Goal: Task Accomplishment & Management: Manage account settings

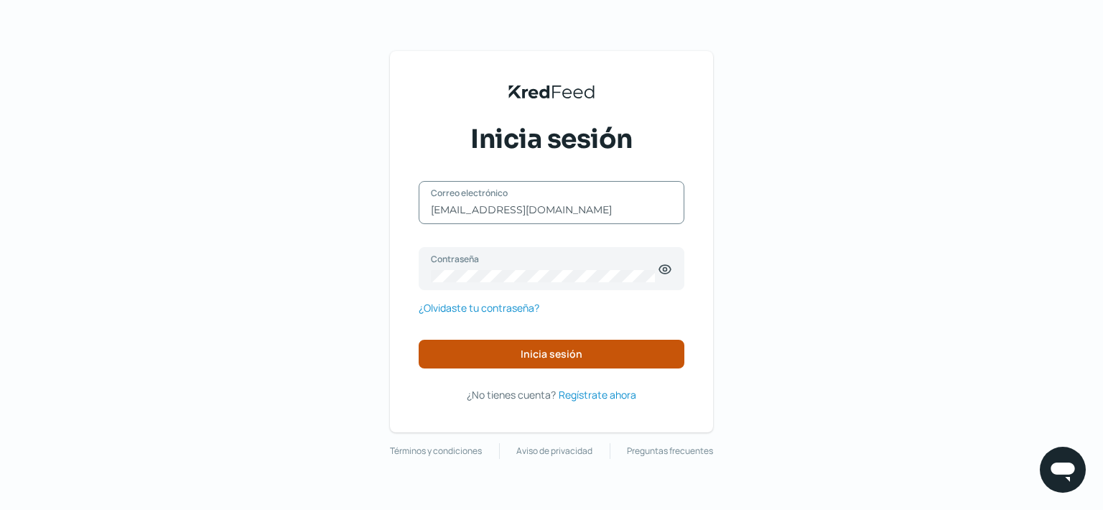
type input "[EMAIL_ADDRESS][DOMAIN_NAME]"
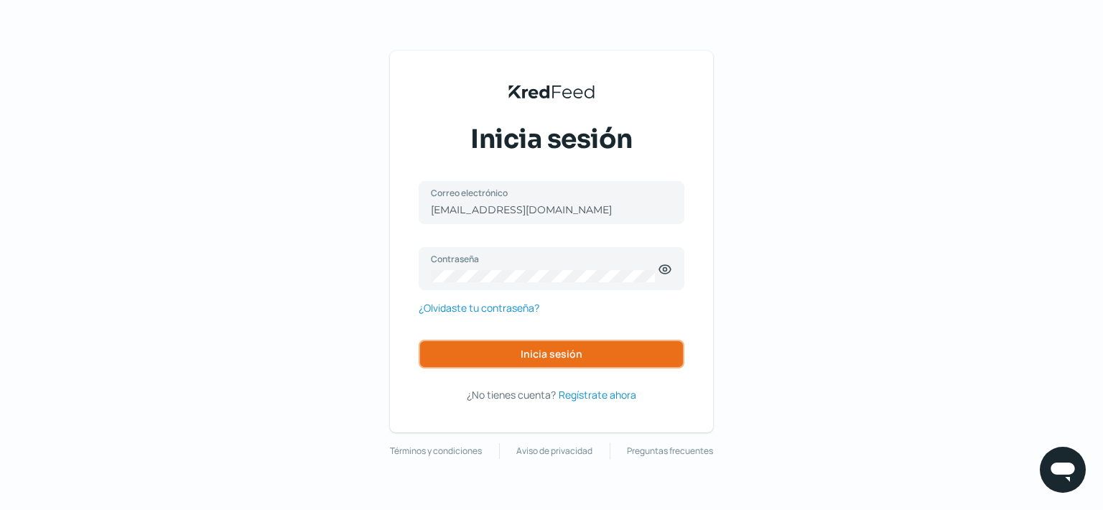
click at [490, 346] on button "Inicia sesión" at bounding box center [551, 354] width 266 height 29
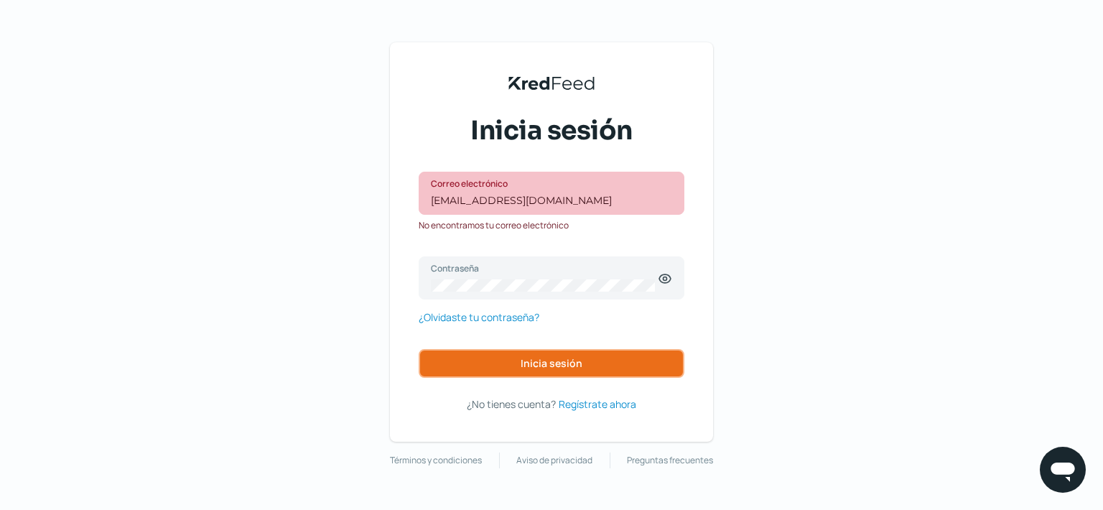
click at [496, 353] on button "Inicia sesión" at bounding box center [551, 363] width 266 height 29
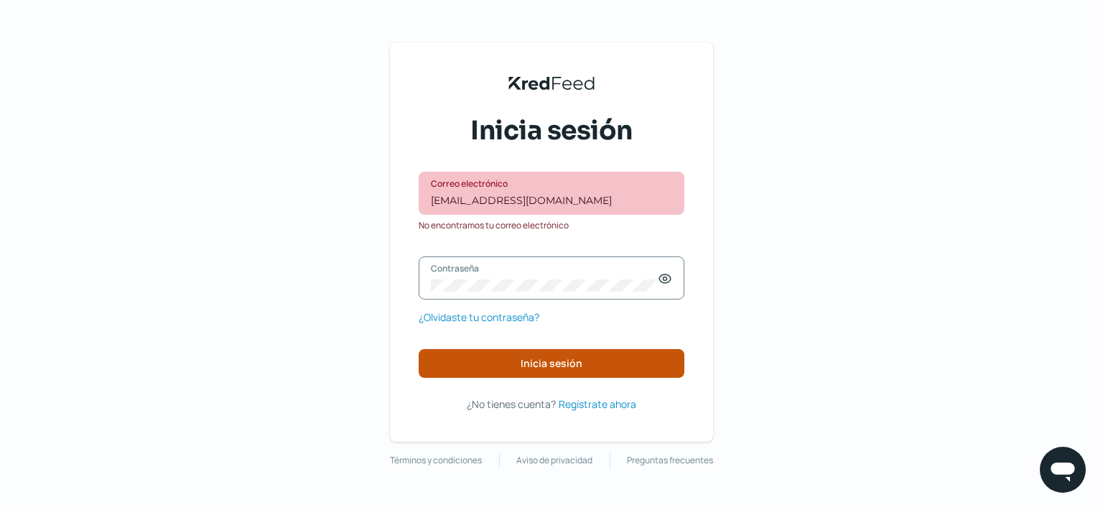
click at [524, 352] on div "[EMAIL_ADDRESS][DOMAIN_NAME] Correo electrónico No encontramos tu correo electr…" at bounding box center [551, 275] width 266 height 206
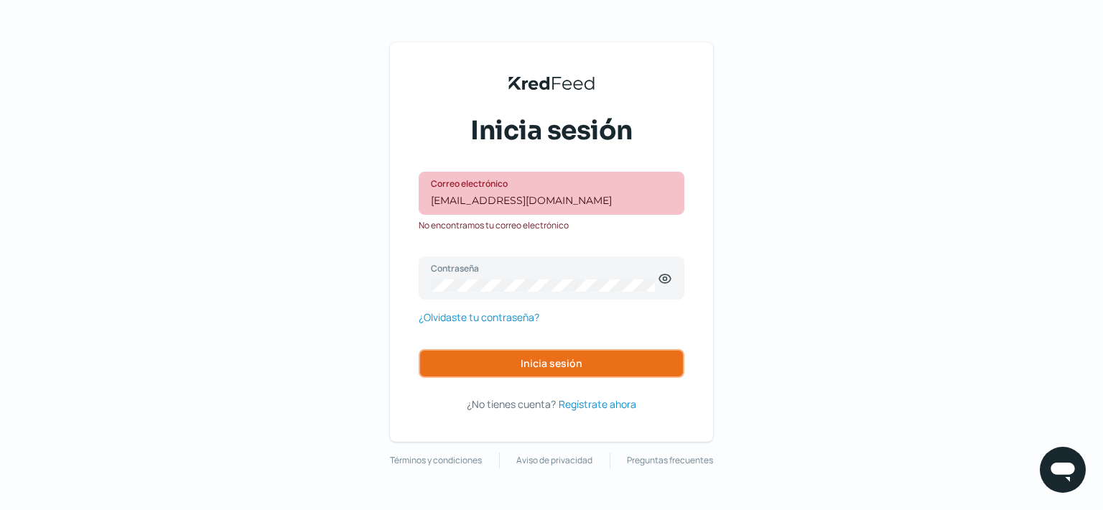
click at [524, 358] on span "Inicia sesión" at bounding box center [551, 363] width 62 height 10
click at [523, 358] on span "Inicia sesión" at bounding box center [551, 363] width 62 height 10
click at [596, 357] on button "Inicia sesión" at bounding box center [551, 363] width 266 height 29
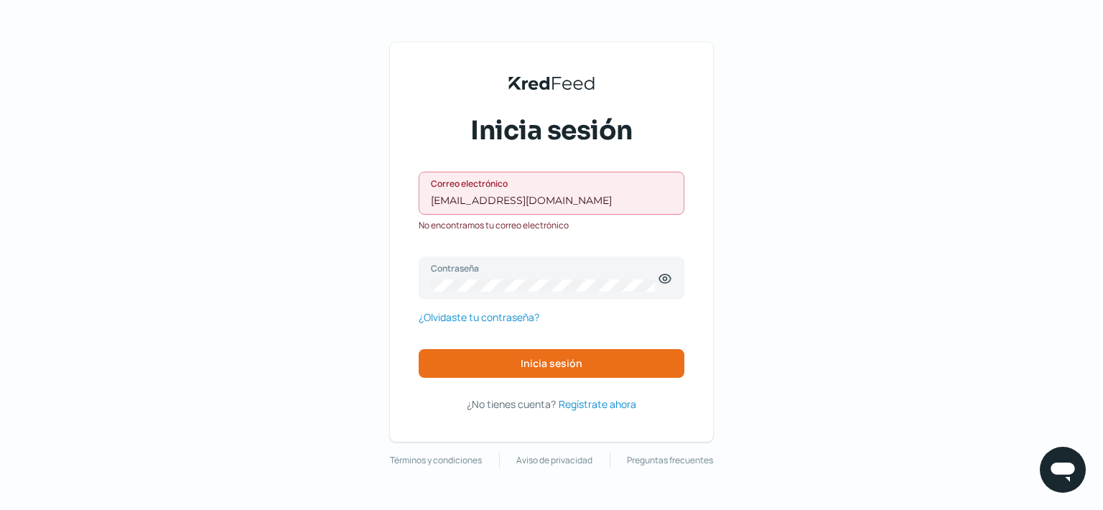
click at [568, 193] on div "[EMAIL_ADDRESS][DOMAIN_NAME] Correo electrónico" at bounding box center [551, 193] width 266 height 43
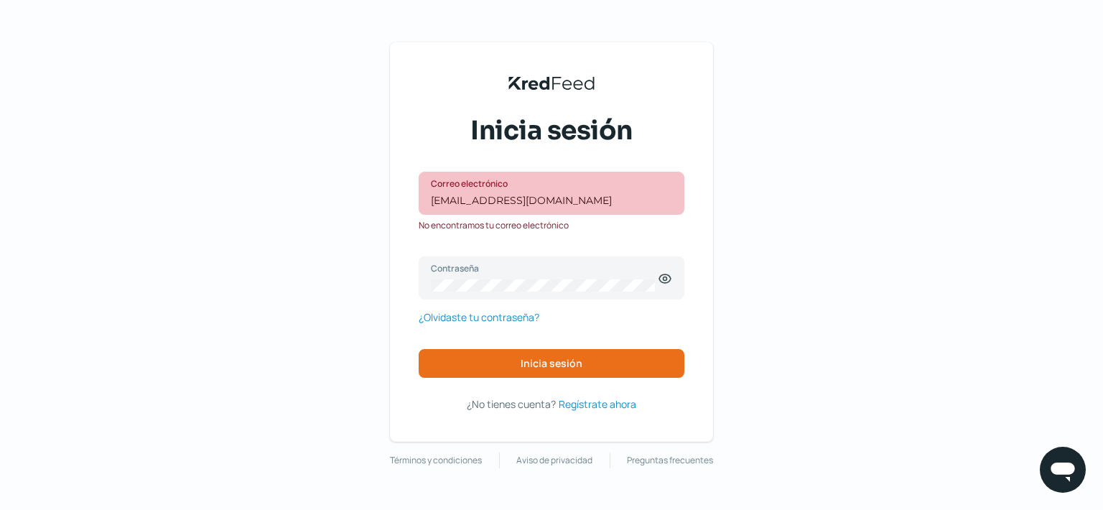
drag, startPoint x: 609, startPoint y: 189, endPoint x: 426, endPoint y: 191, distance: 183.1
click at [396, 192] on div "KredFeed's Black Logo Inicia sesión [EMAIL_ADDRESS][DOMAIN_NAME] Correo electró…" at bounding box center [551, 241] width 323 height 399
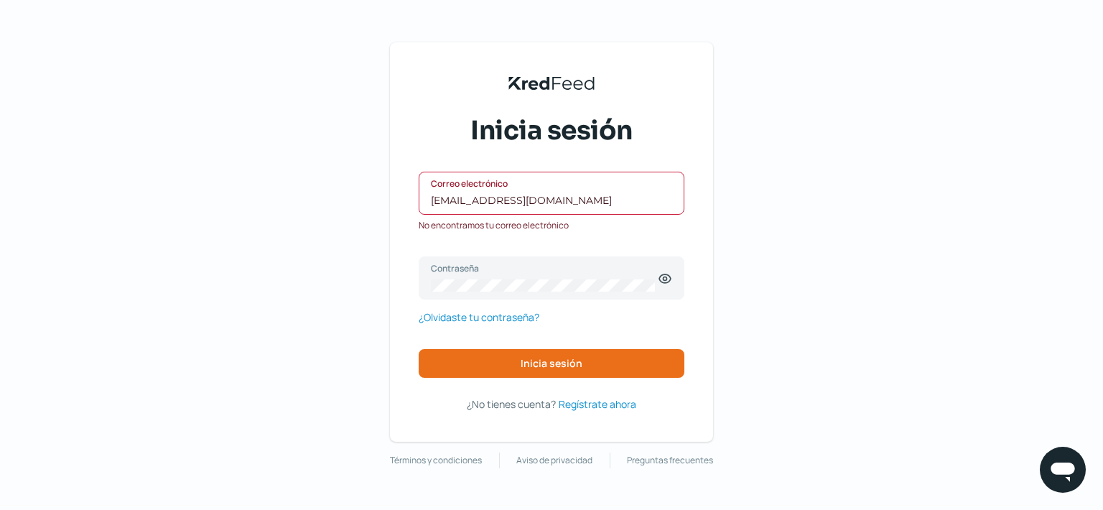
drag, startPoint x: 596, startPoint y: 207, endPoint x: 150, endPoint y: 207, distance: 445.8
click at [431, 207] on input "[EMAIL_ADDRESS][DOMAIN_NAME]" at bounding box center [551, 200] width 241 height 13
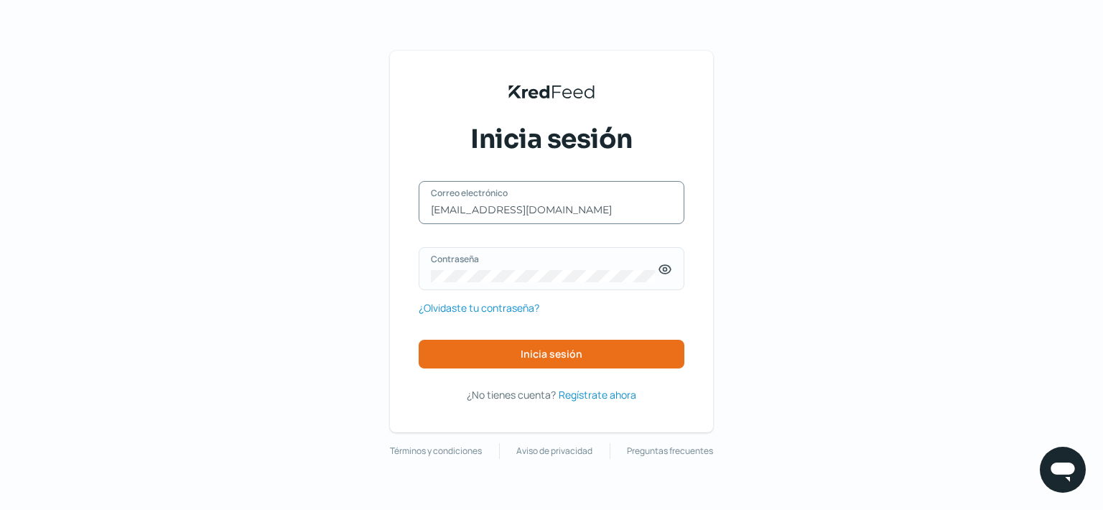
type input "[EMAIL_ADDRESS][DOMAIN_NAME]"
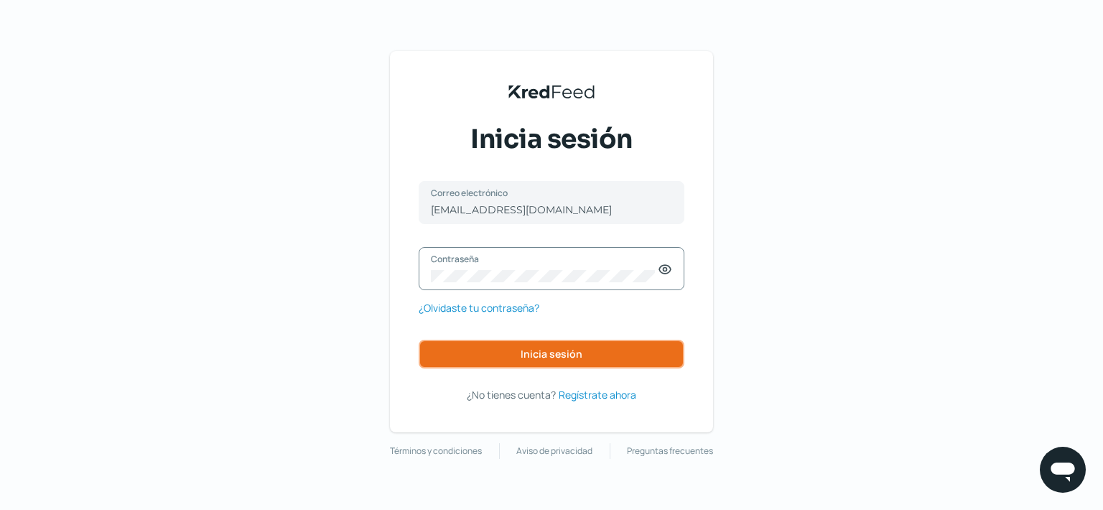
click at [511, 347] on button "Inicia sesión" at bounding box center [551, 354] width 266 height 29
